Goal: Task Accomplishment & Management: Manage account settings

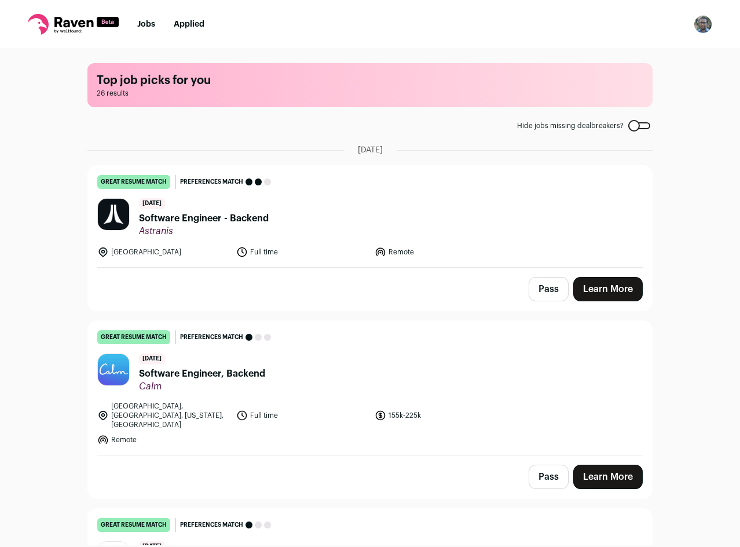
click at [500, 270] on div "Pass Learn More" at bounding box center [370, 289] width 564 height 43
click at [562, 203] on header "[DATE] Software Engineer - Backend [GEOGRAPHIC_DATA]" at bounding box center [370, 217] width 546 height 39
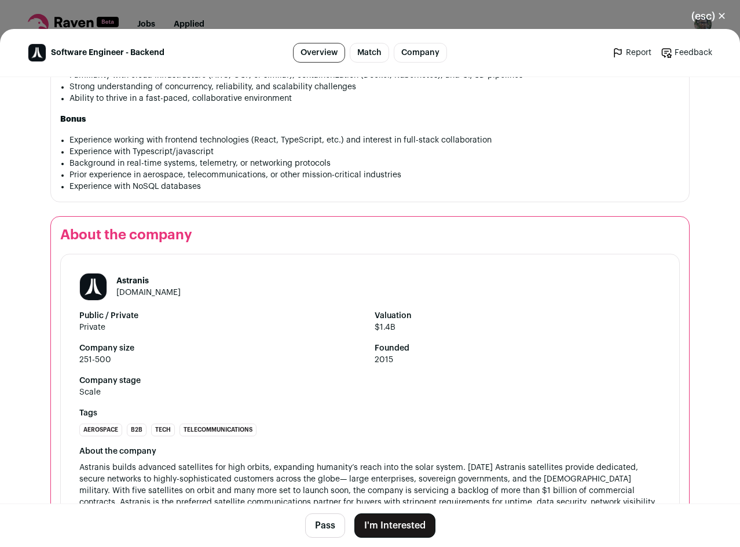
scroll to position [996, 0]
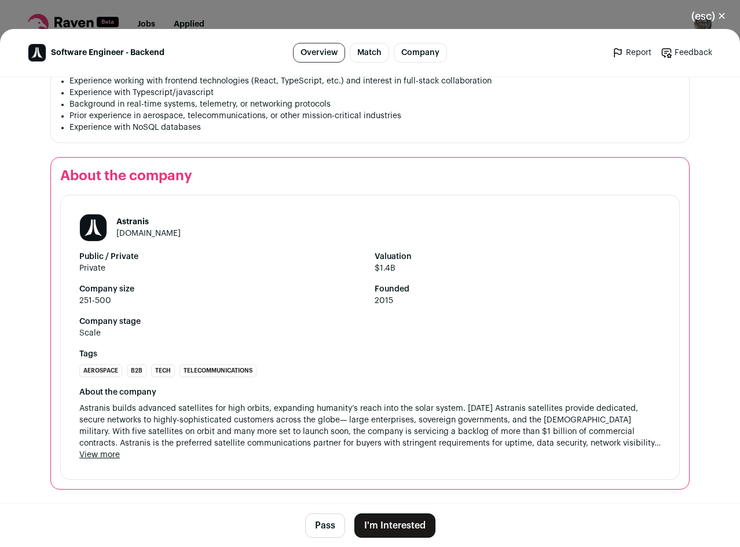
drag, startPoint x: 638, startPoint y: 371, endPoint x: 633, endPoint y: 472, distance: 100.9
click at [319, 526] on button "Pass" at bounding box center [325, 525] width 40 height 24
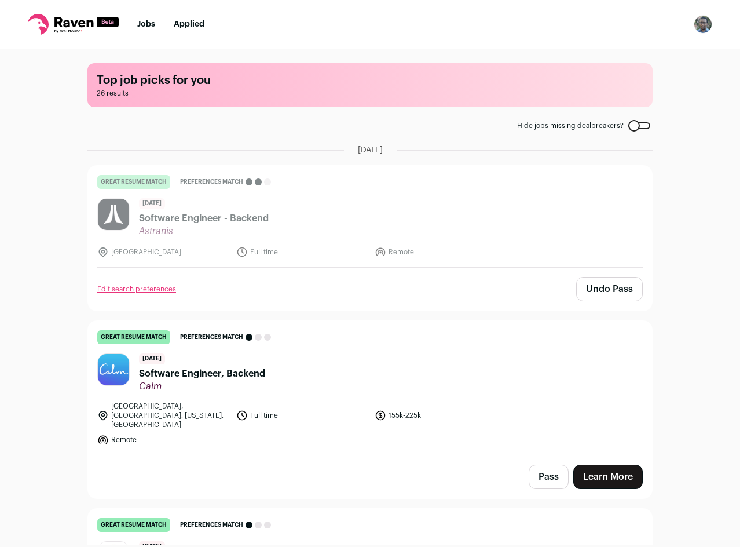
click at [547, 468] on button "Pass" at bounding box center [549, 477] width 40 height 24
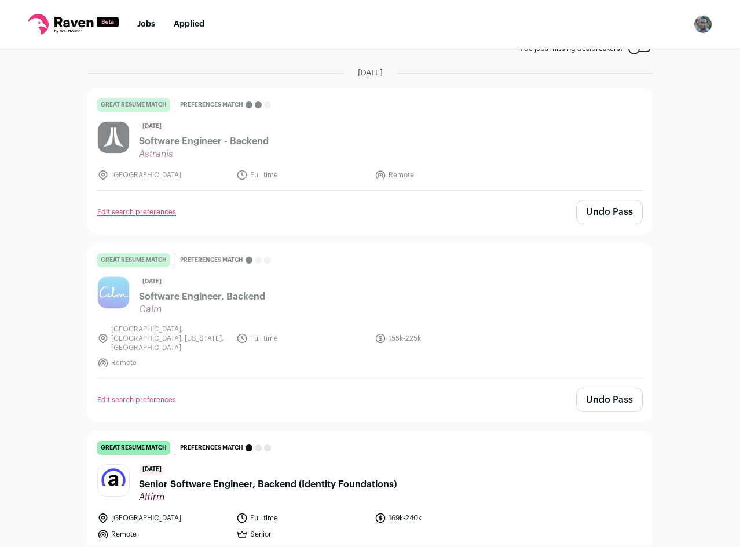
scroll to position [232, 0]
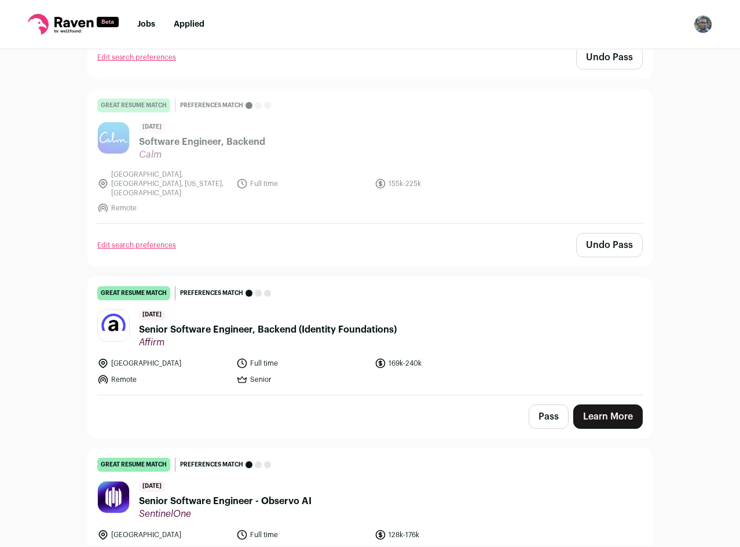
click at [534, 404] on button "Pass" at bounding box center [549, 416] width 40 height 24
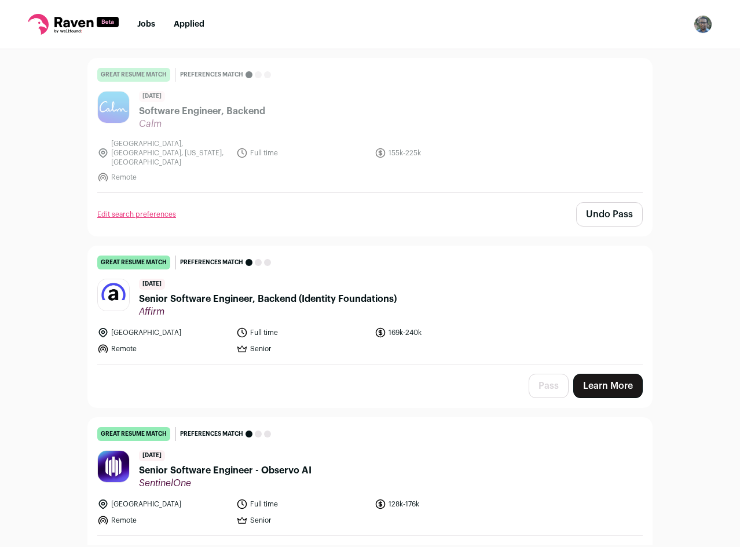
scroll to position [463, 0]
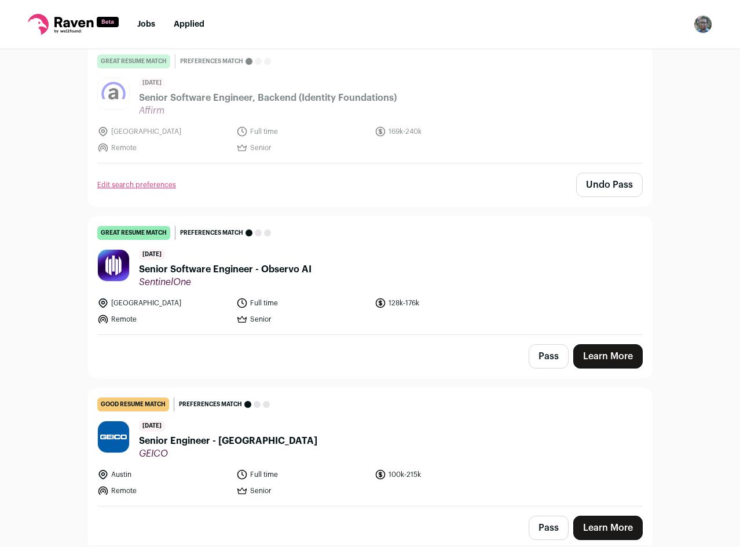
click at [557, 344] on button "Pass" at bounding box center [549, 356] width 40 height 24
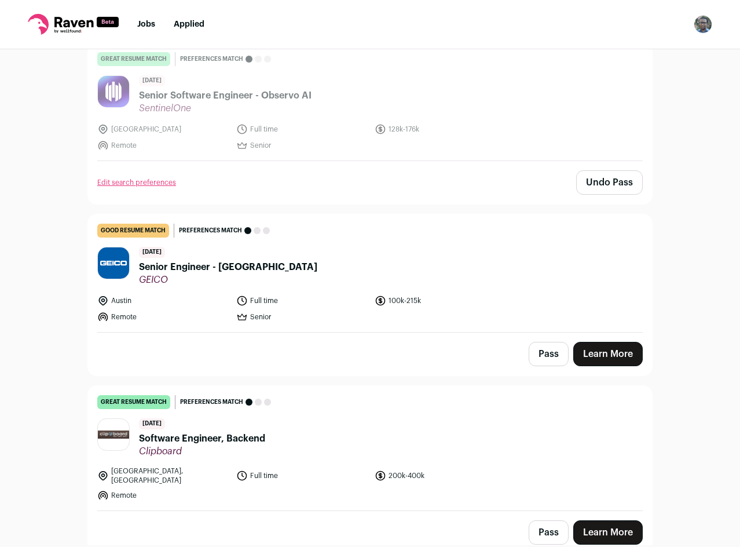
click at [544, 347] on button "Pass" at bounding box center [549, 354] width 40 height 24
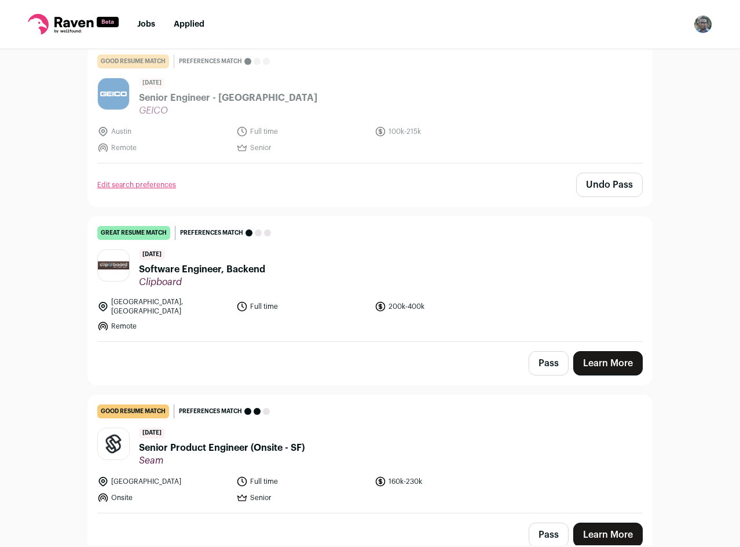
scroll to position [811, 0]
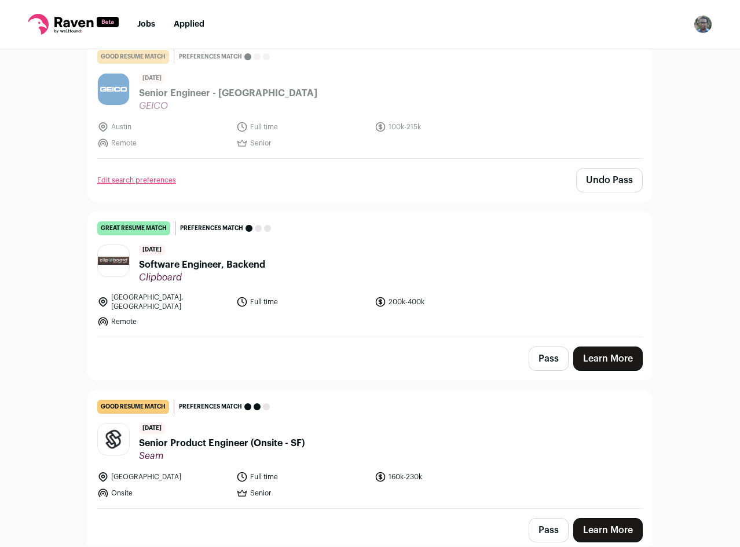
click at [532, 346] on button "Pass" at bounding box center [549, 358] width 40 height 24
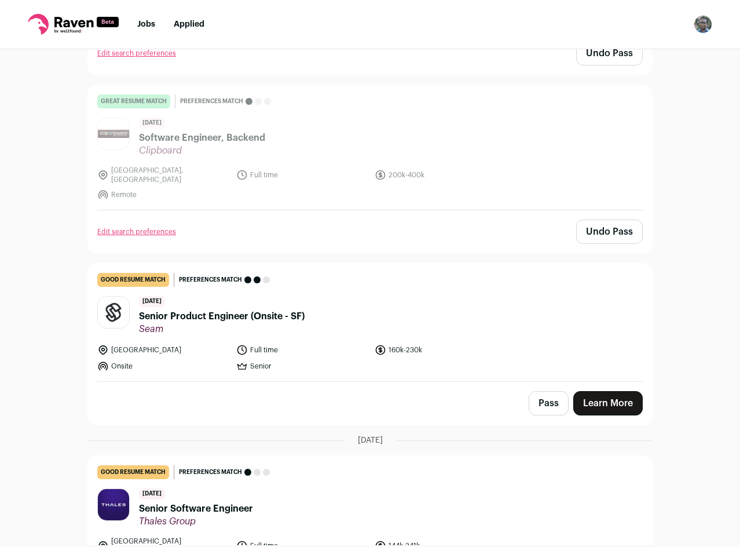
scroll to position [985, 0]
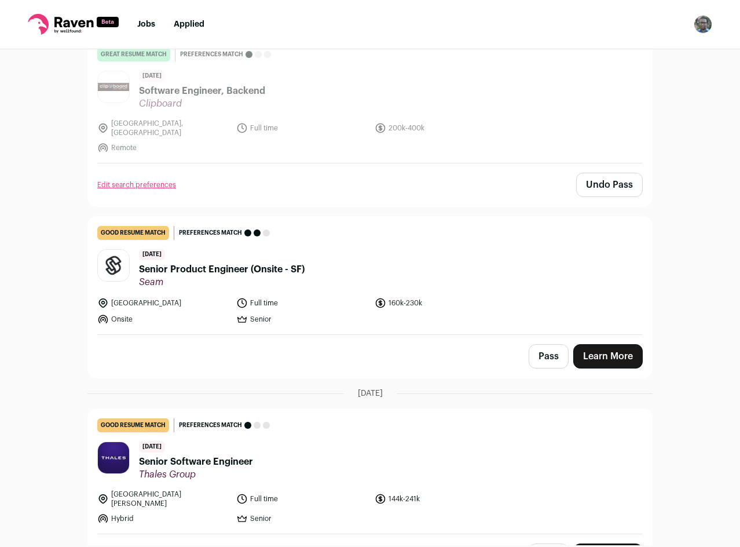
drag, startPoint x: 534, startPoint y: 349, endPoint x: 542, endPoint y: 342, distance: 10.2
click at [534, 349] on button "Pass" at bounding box center [549, 356] width 40 height 24
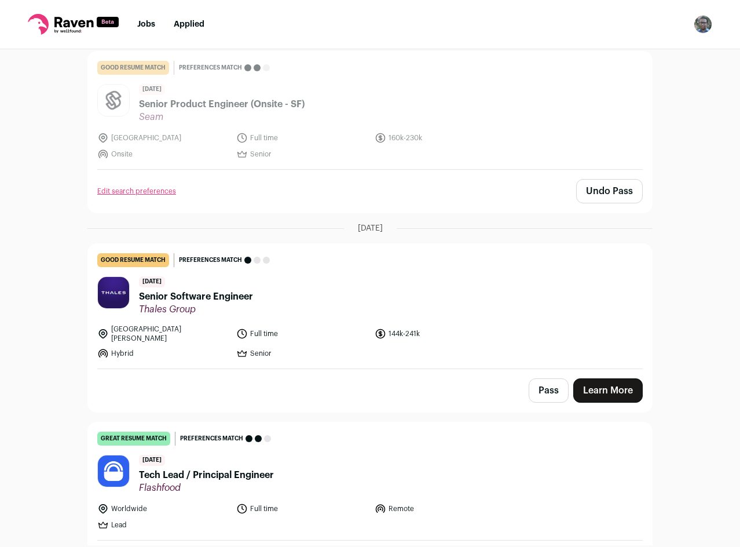
scroll to position [1216, 0]
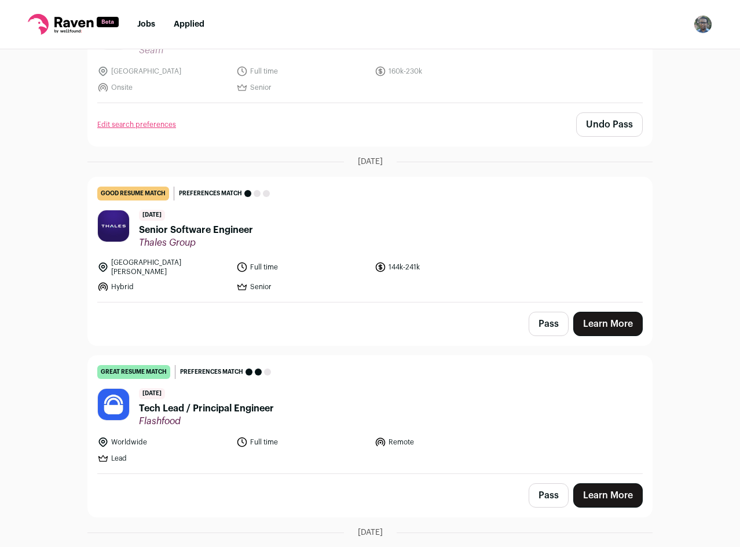
click at [551, 312] on button "Pass" at bounding box center [549, 324] width 40 height 24
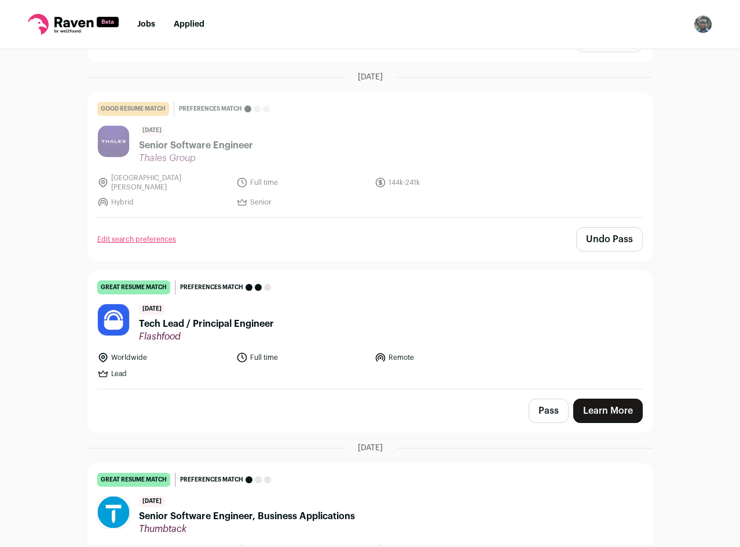
scroll to position [1448, 0]
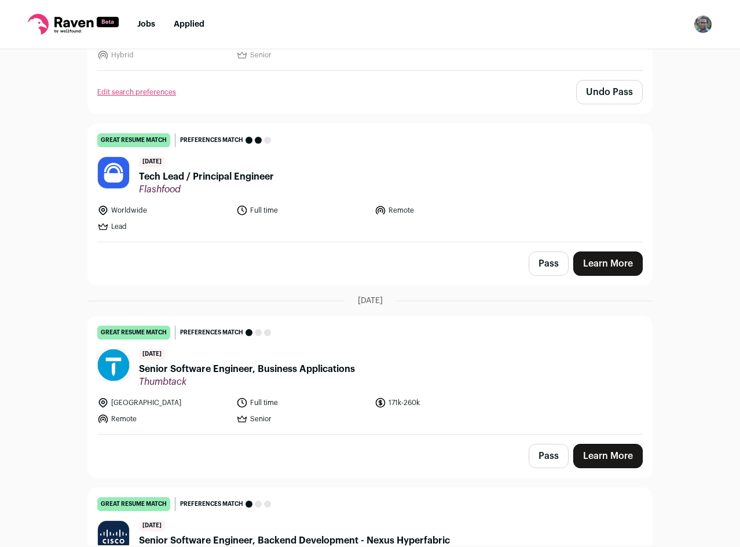
click at [515, 204] on div "Worldwide Full time Remote Lead" at bounding box center [370, 218] width 546 height 28
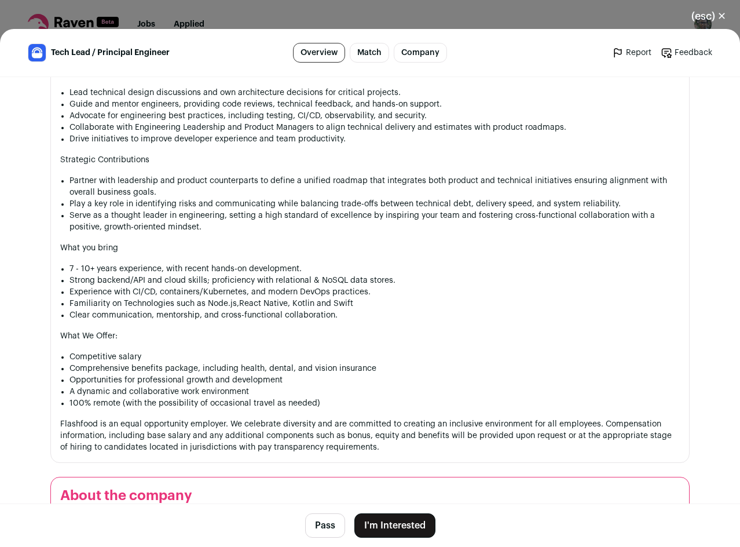
scroll to position [1293, 0]
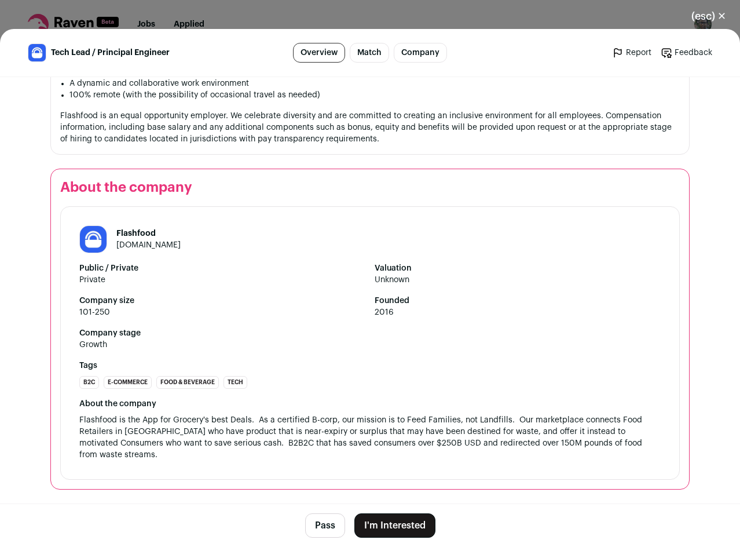
click at [313, 521] on button "Pass" at bounding box center [325, 525] width 40 height 24
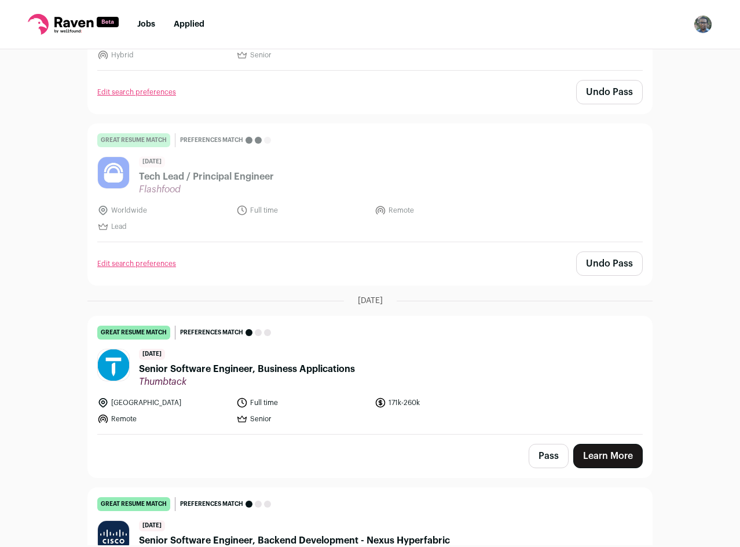
click at [544, 444] on button "Pass" at bounding box center [549, 456] width 40 height 24
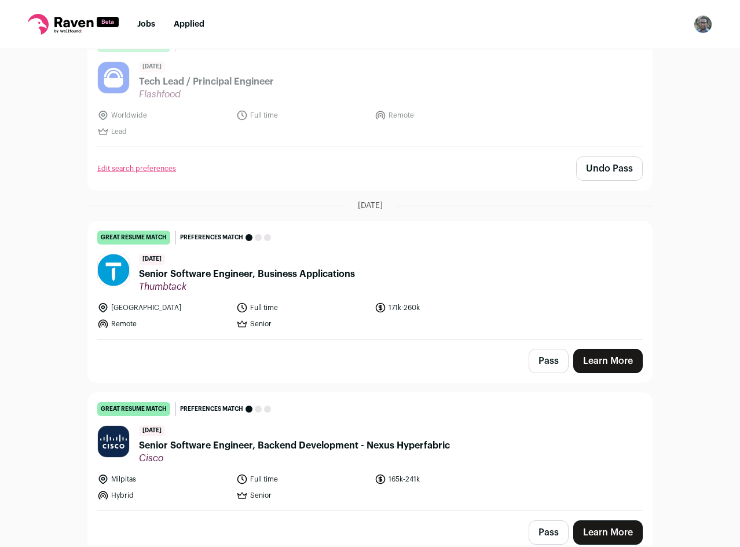
scroll to position [1680, 0]
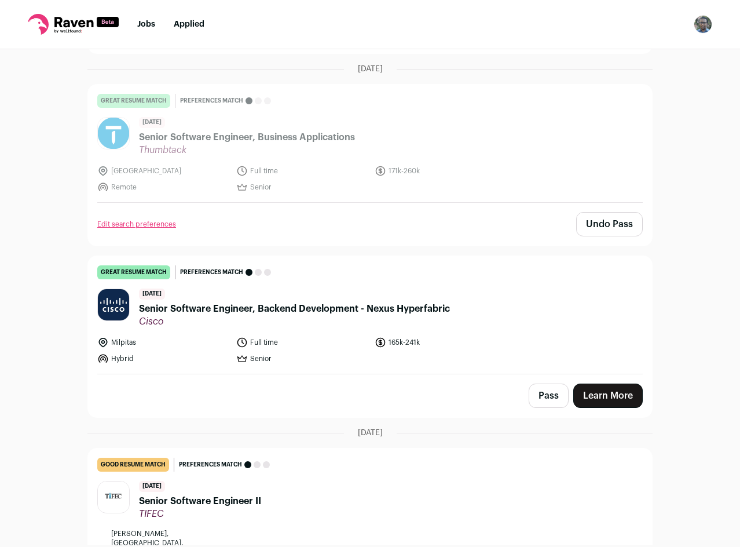
click at [538, 383] on button "Pass" at bounding box center [549, 395] width 40 height 24
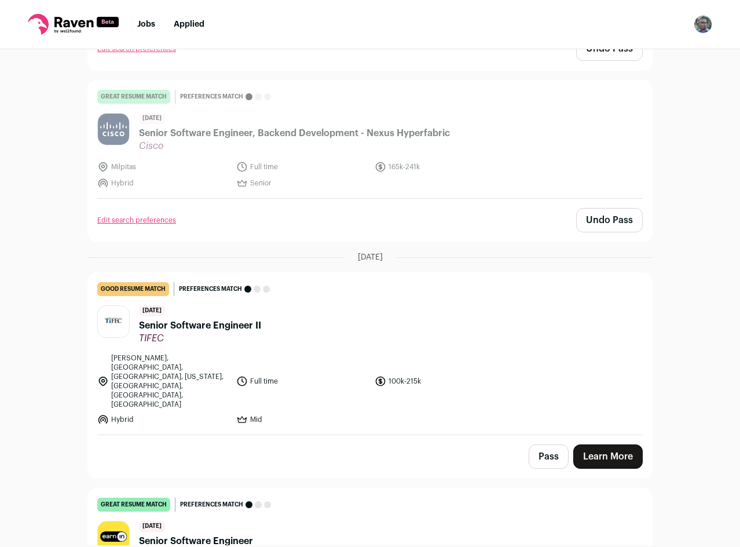
scroll to position [1911, 0]
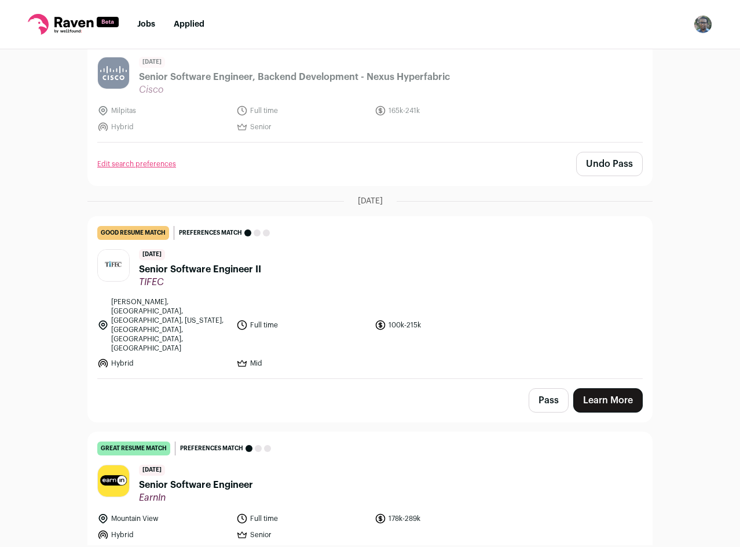
click at [551, 388] on button "Pass" at bounding box center [549, 400] width 40 height 24
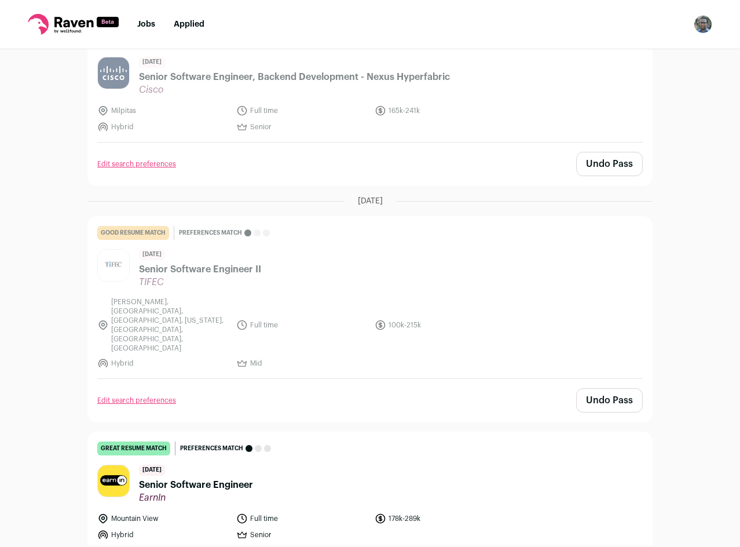
scroll to position [2085, 0]
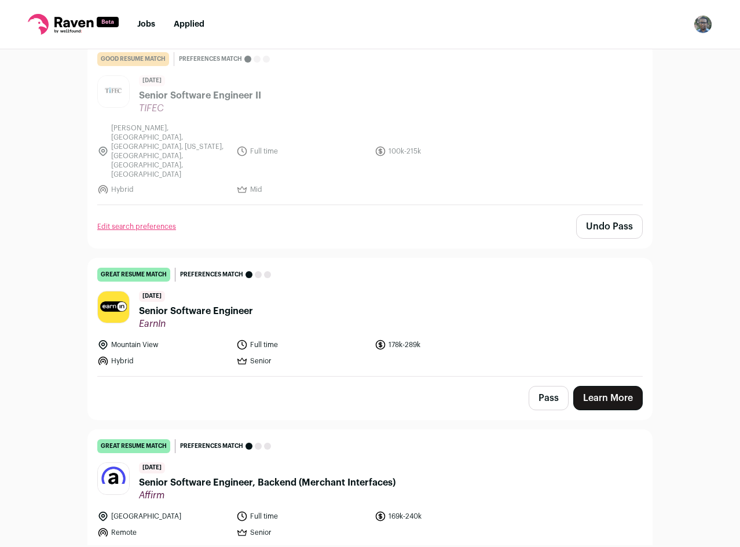
click at [546, 386] on button "Pass" at bounding box center [549, 398] width 40 height 24
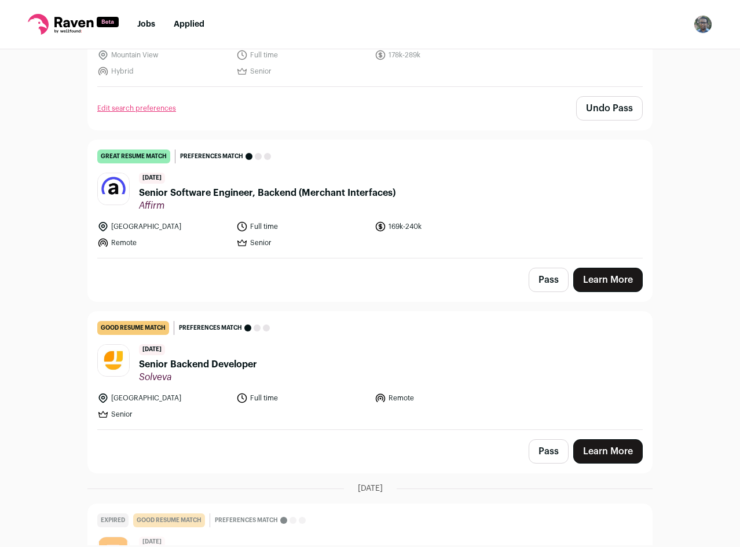
click at [546, 268] on button "Pass" at bounding box center [549, 280] width 40 height 24
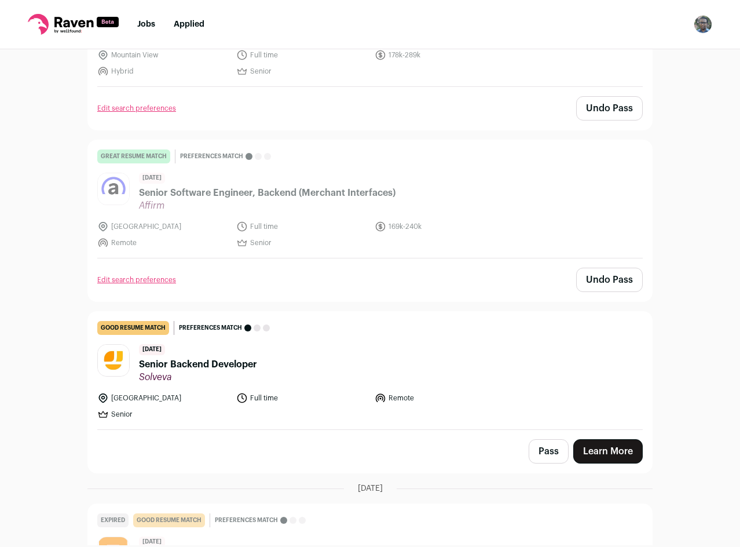
click at [474, 392] on li "Remote" at bounding box center [441, 398] width 132 height 12
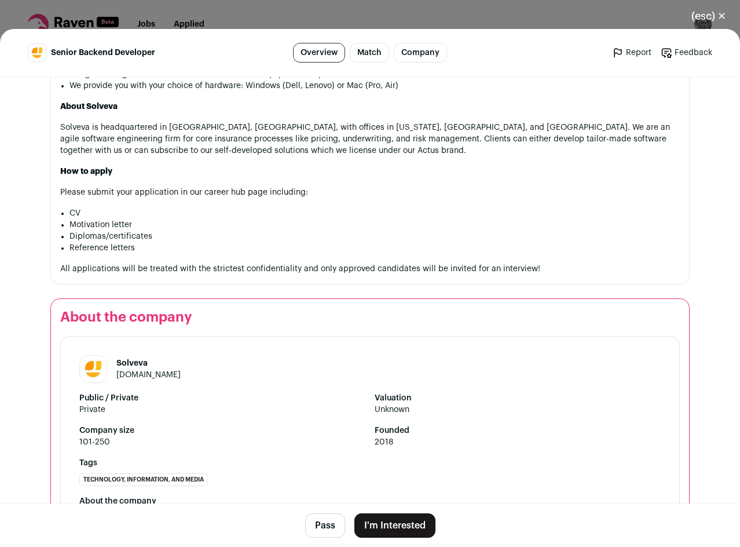
scroll to position [1330, 0]
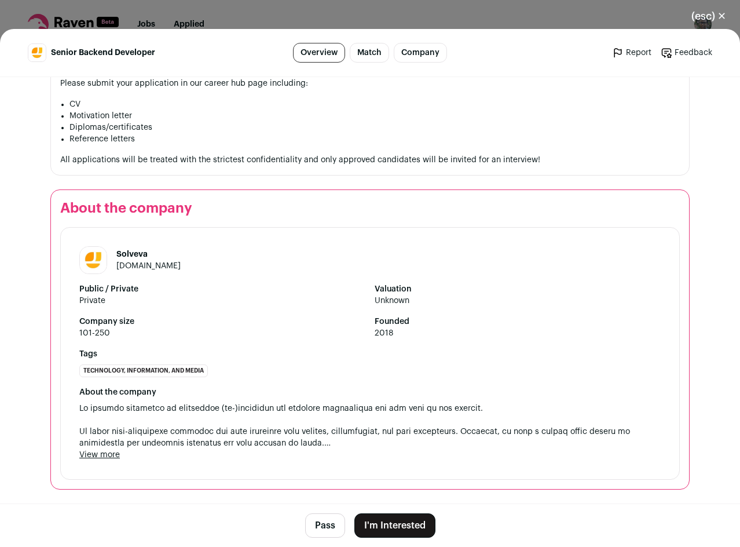
click at [328, 519] on button "Pass" at bounding box center [325, 525] width 40 height 24
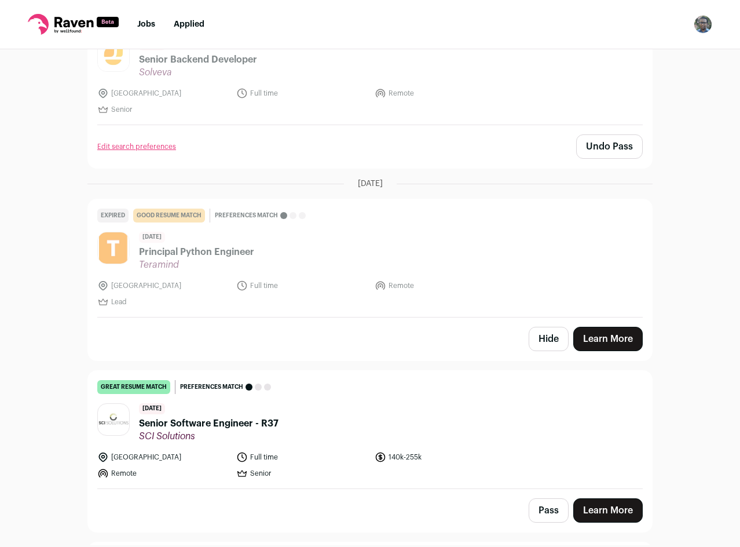
scroll to position [2780, 0]
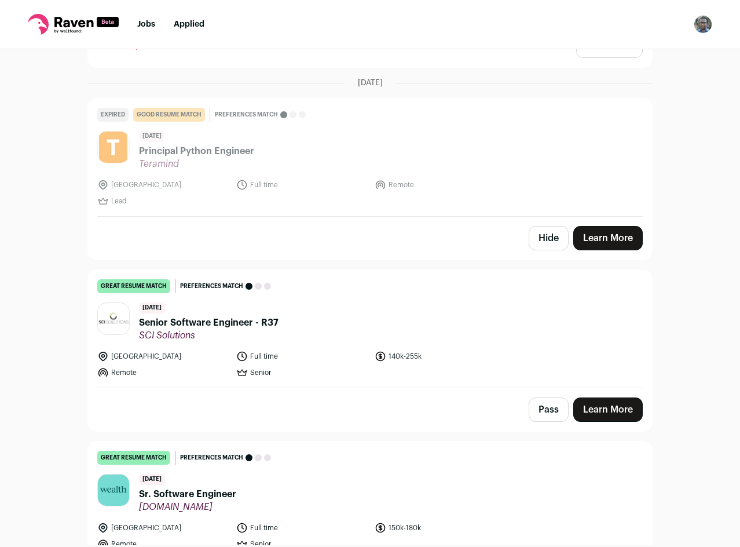
click at [539, 397] on button "Pass" at bounding box center [549, 409] width 40 height 24
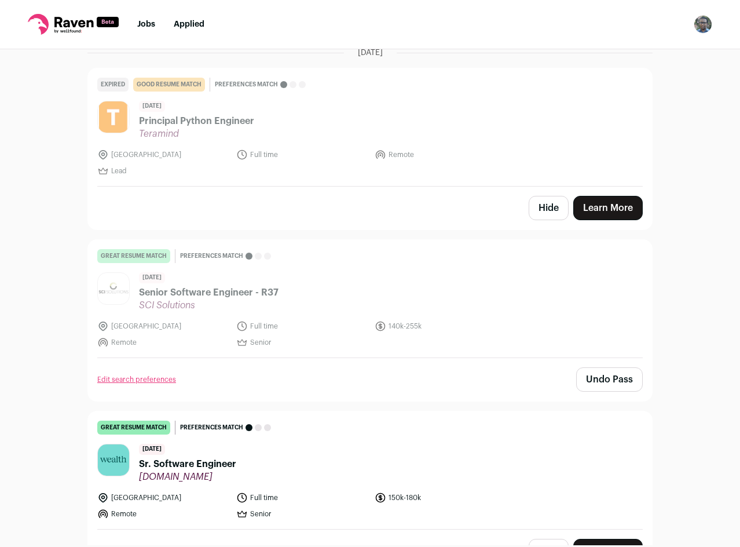
scroll to position [2838, 0]
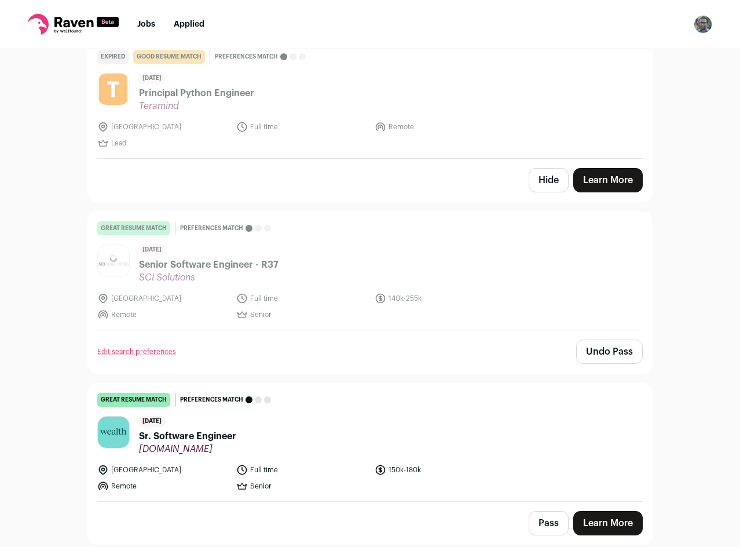
click at [557, 511] on button "Pass" at bounding box center [549, 523] width 40 height 24
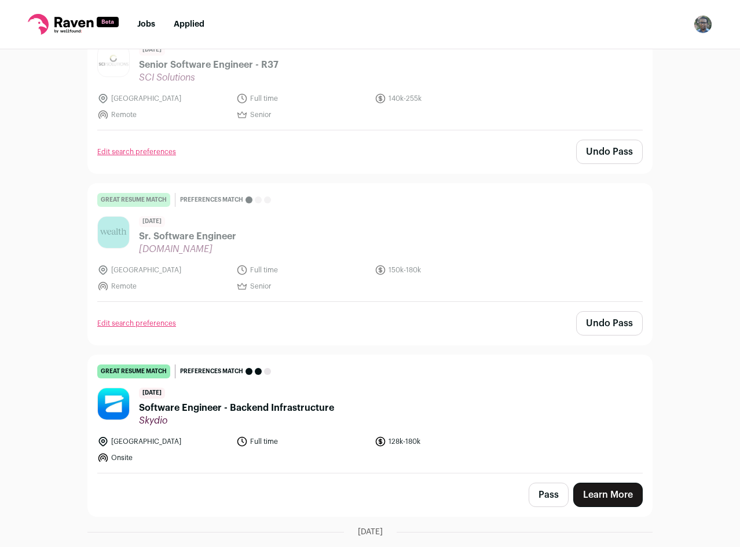
scroll to position [3070, 0]
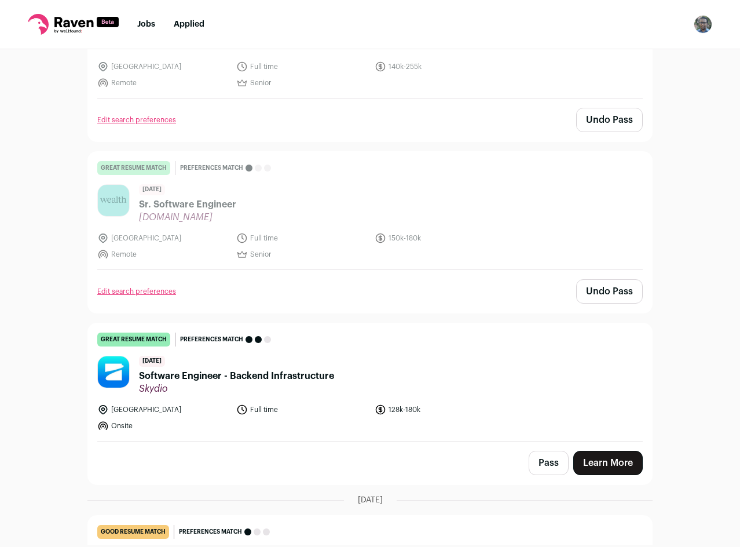
click at [402, 184] on header "[DATE] Sr. Software Engineer [DOMAIN_NAME]" at bounding box center [370, 203] width 546 height 39
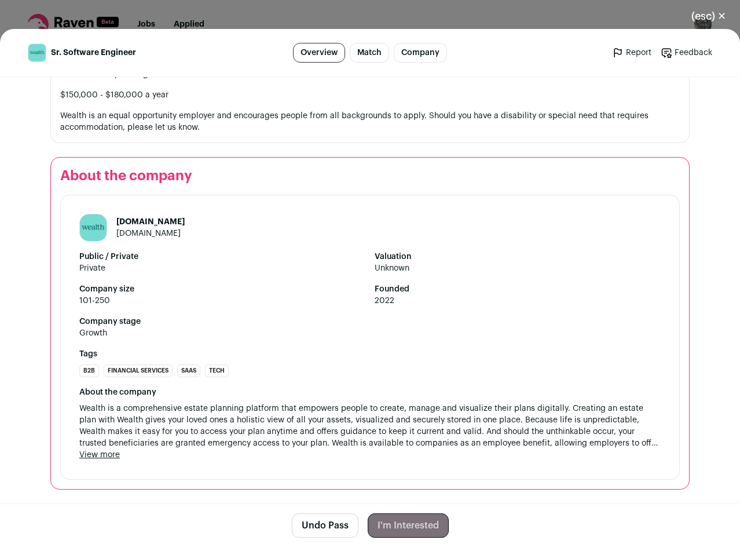
scroll to position [1344, 0]
click at [697, 13] on button "(esc) ✕" at bounding box center [709, 15] width 63 height 25
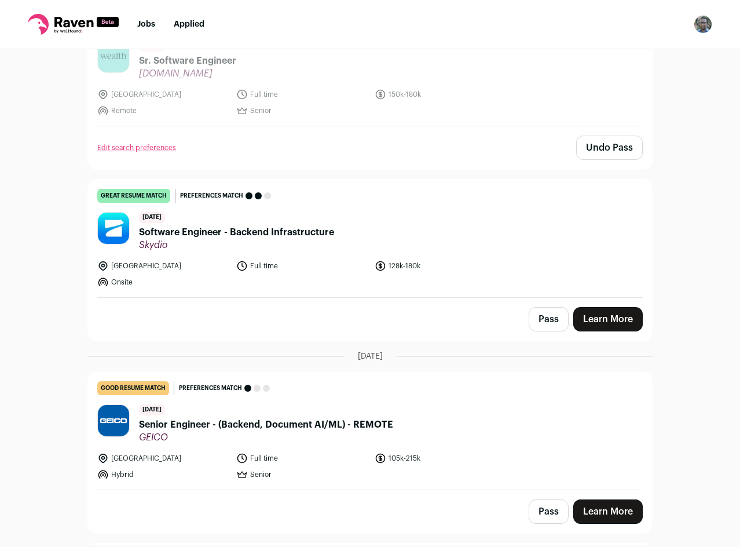
scroll to position [3302, 0]
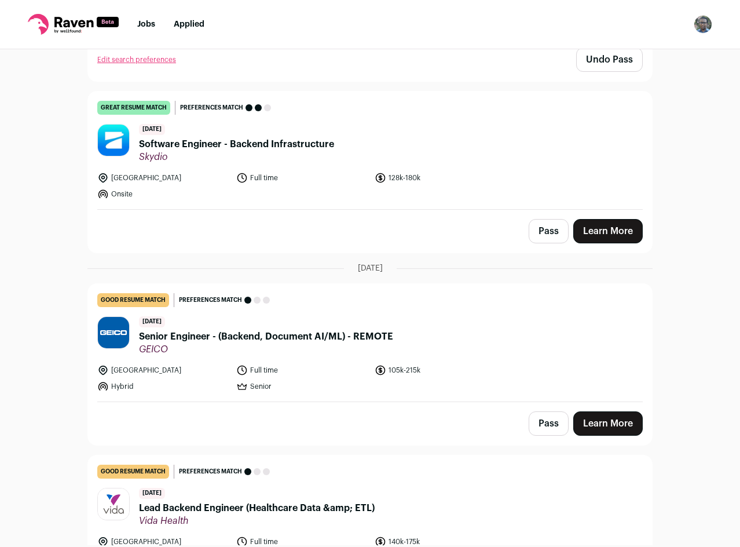
click at [543, 219] on button "Pass" at bounding box center [549, 231] width 40 height 24
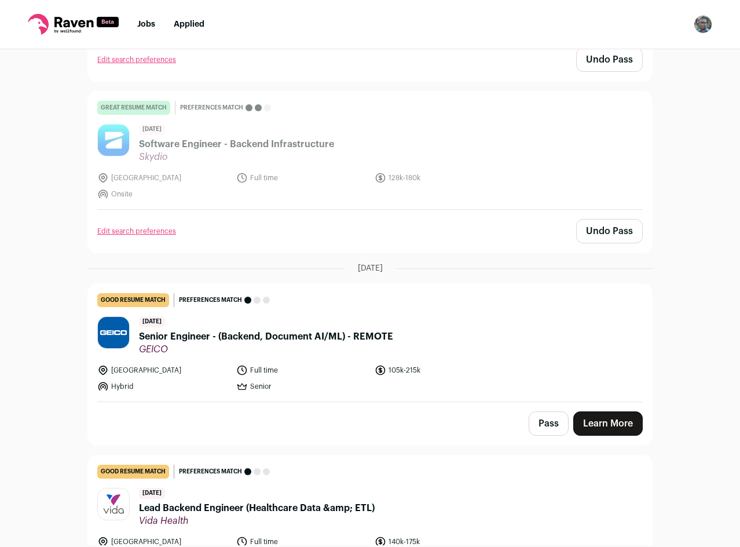
click at [538, 411] on button "Pass" at bounding box center [549, 423] width 40 height 24
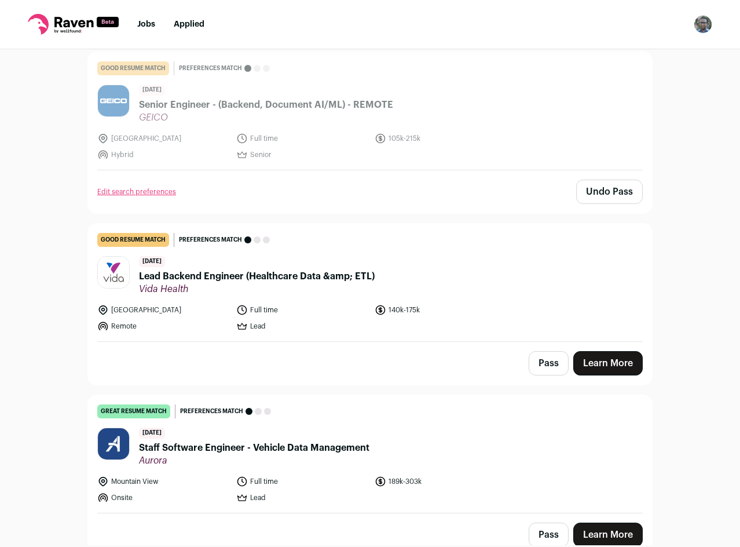
click at [546, 351] on button "Pass" at bounding box center [549, 363] width 40 height 24
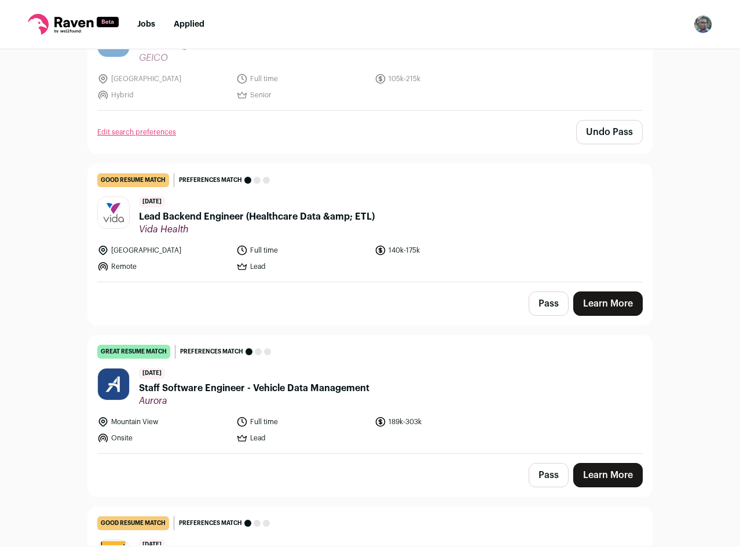
scroll to position [3649, 0]
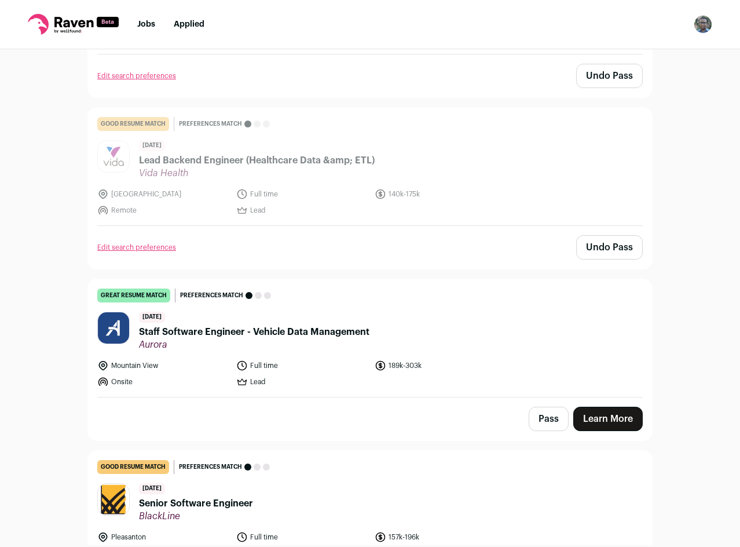
click at [541, 407] on button "Pass" at bounding box center [549, 419] width 40 height 24
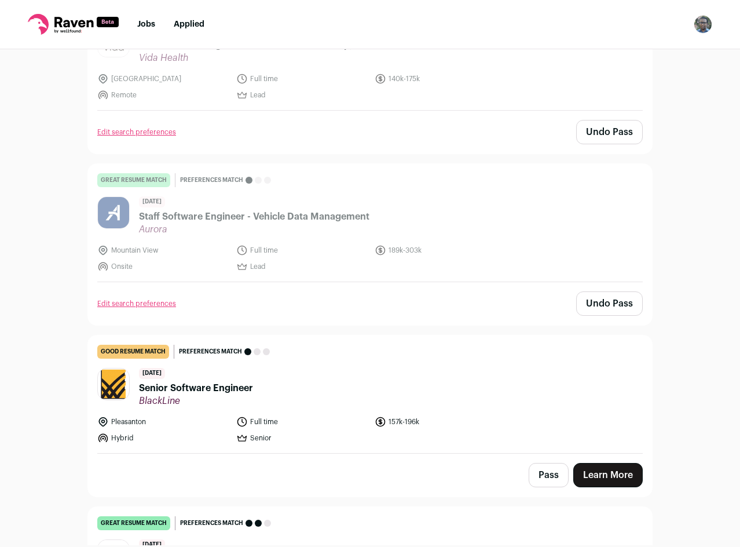
scroll to position [3823, 0]
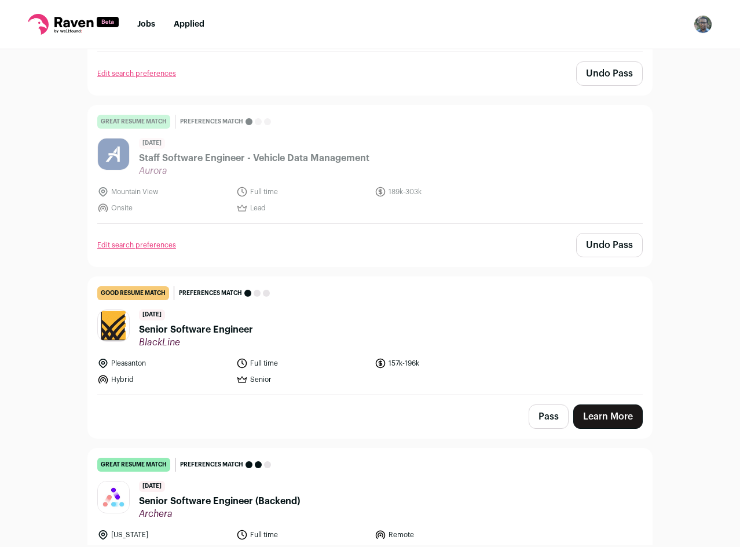
click at [480, 357] on ul "Pleasanton Full time 157k-196k Hybrid Senior" at bounding box center [302, 371] width 410 height 28
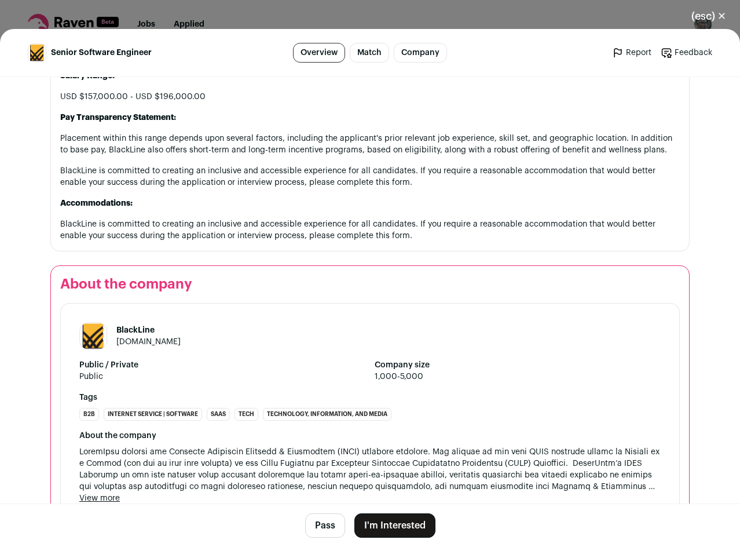
scroll to position [1756, 0]
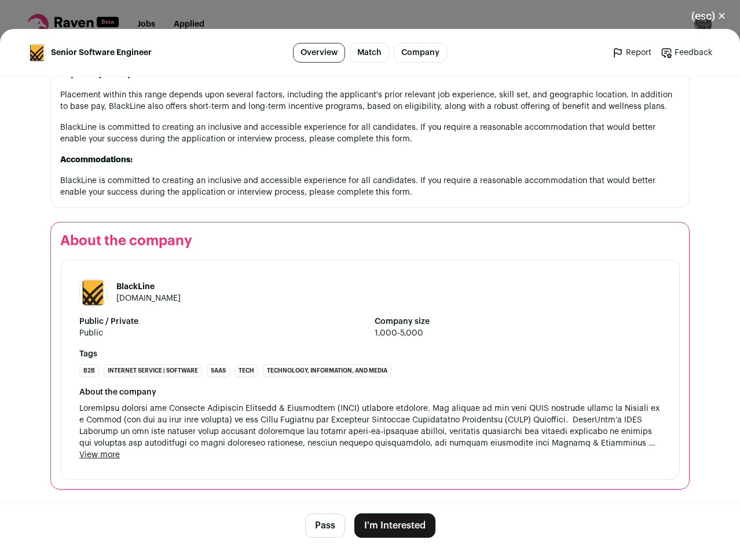
click at [320, 520] on button "Pass" at bounding box center [325, 525] width 40 height 24
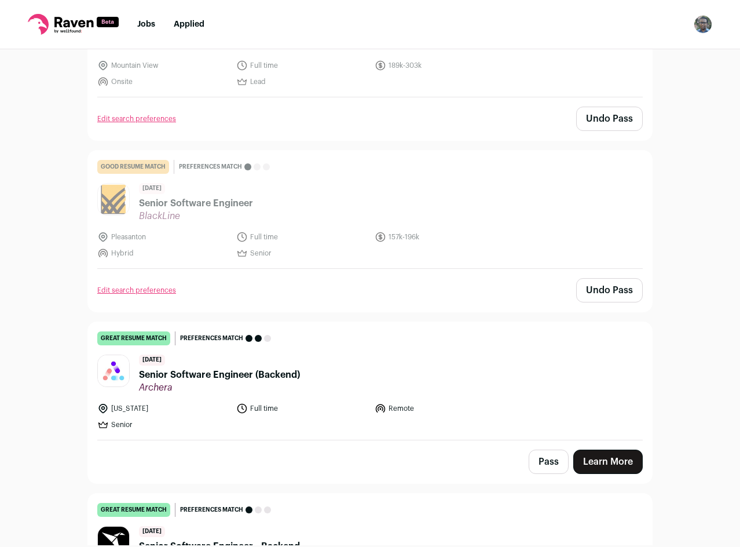
scroll to position [4055, 0]
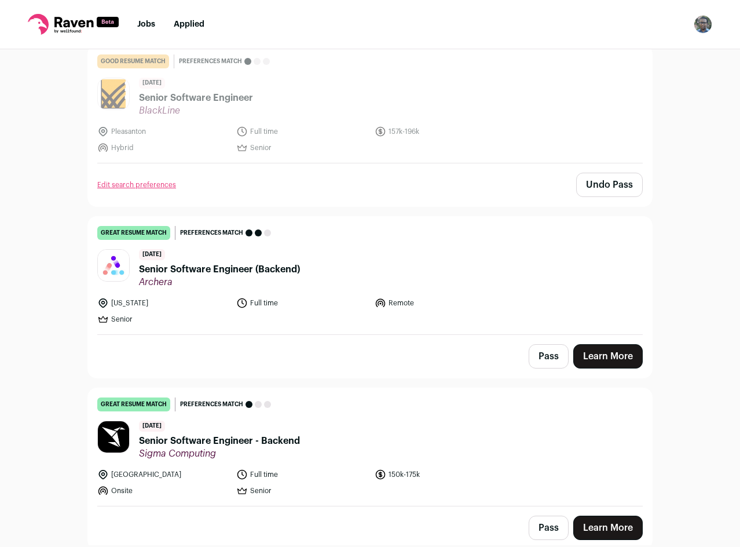
click at [542, 344] on button "Pass" at bounding box center [549, 356] width 40 height 24
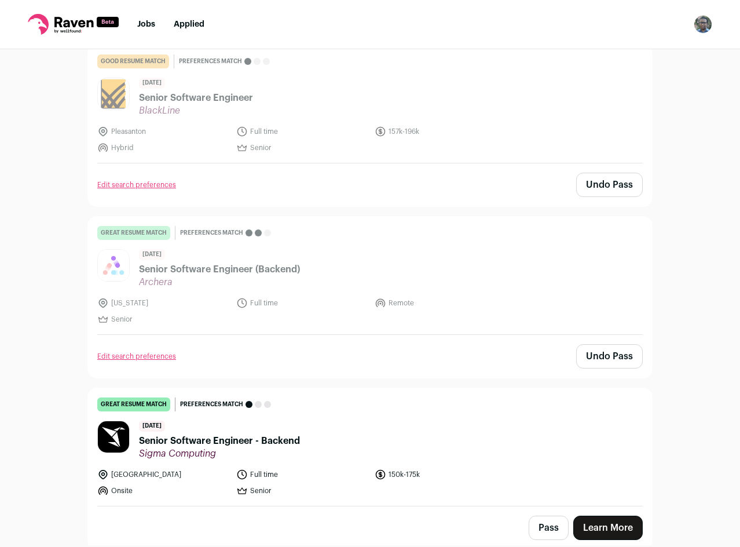
click at [546, 516] on button "Pass" at bounding box center [549, 528] width 40 height 24
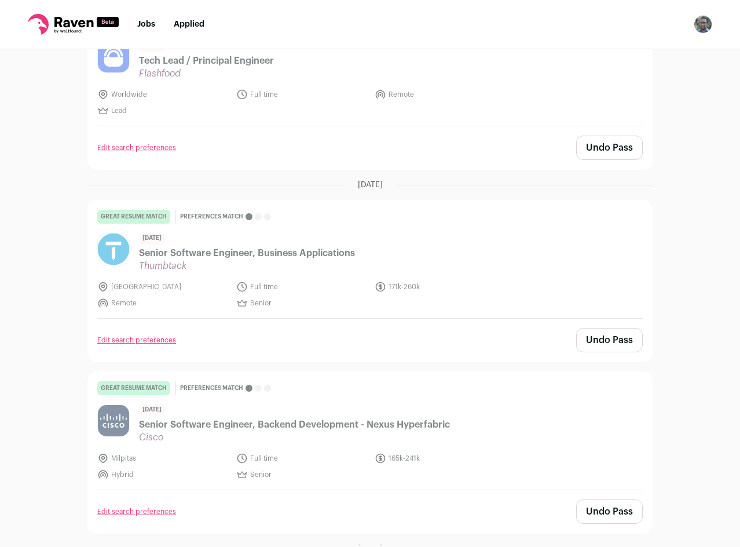
scroll to position [0, 0]
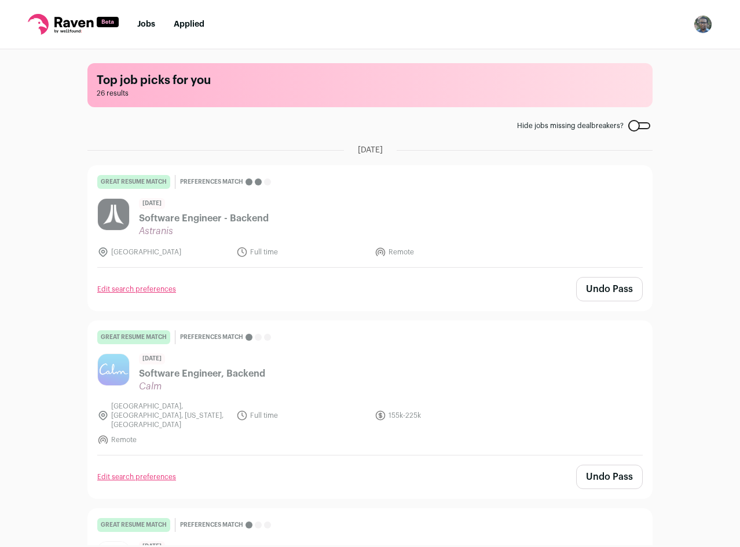
drag, startPoint x: 617, startPoint y: 414, endPoint x: 595, endPoint y: 113, distance: 302.0
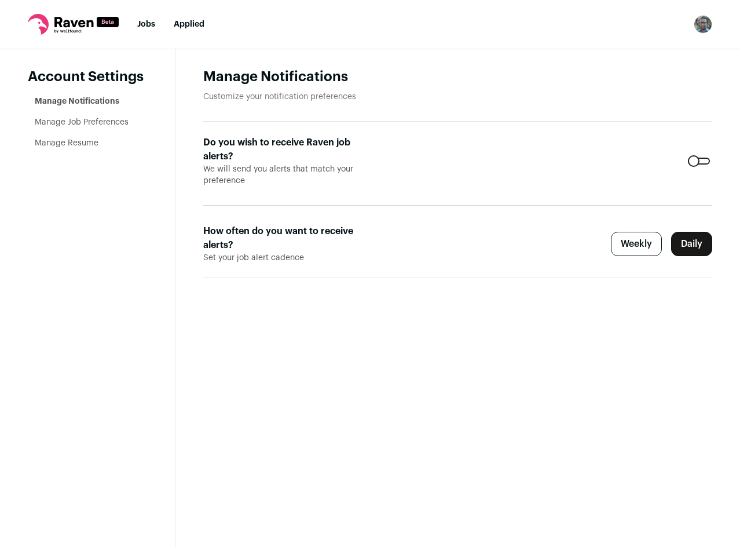
click at [642, 254] on label "Weekly" at bounding box center [636, 244] width 51 height 24
